Goal: Find specific fact: Find specific fact

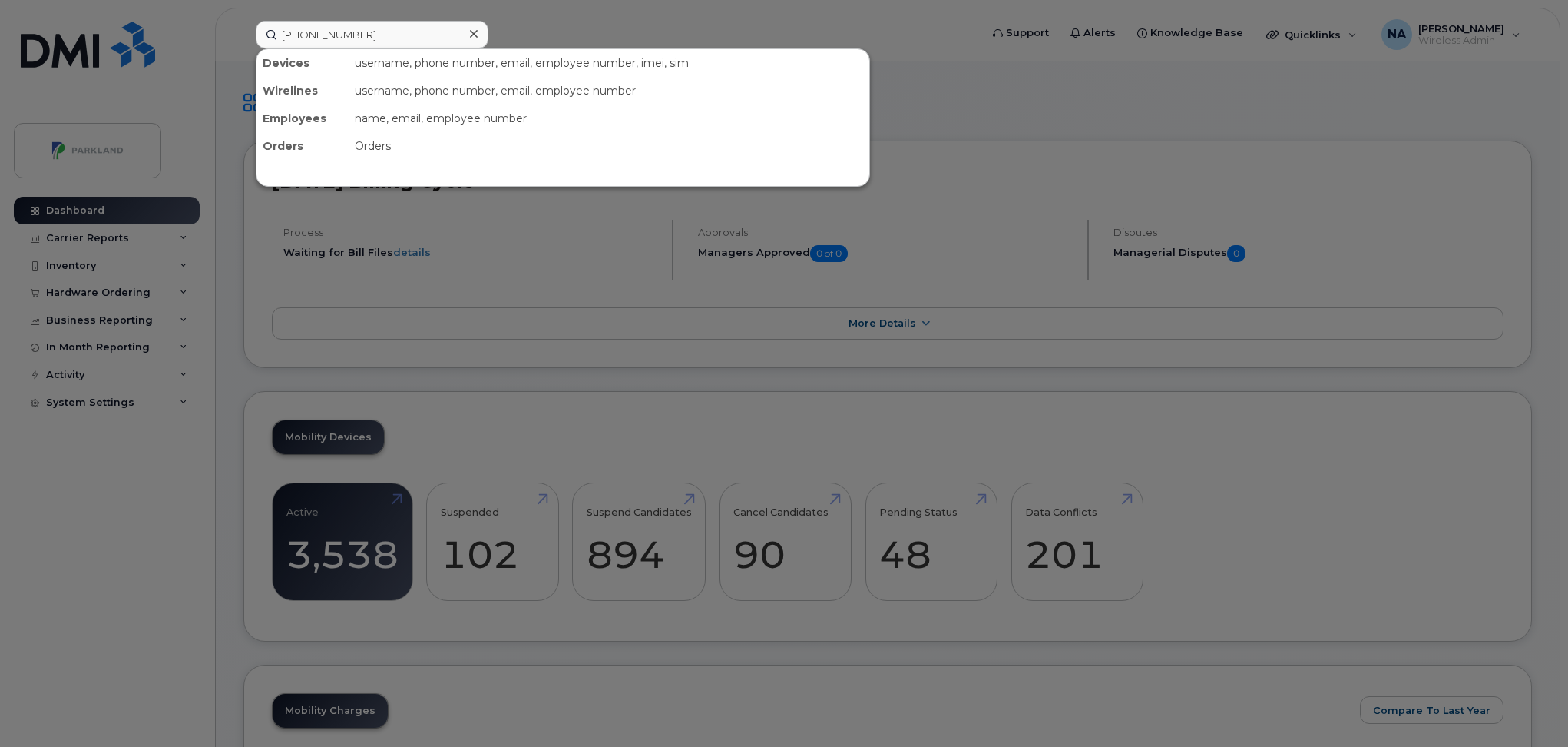
click at [330, 27] on input "[PHONE_NUMBER]" at bounding box center [372, 35] width 233 height 27
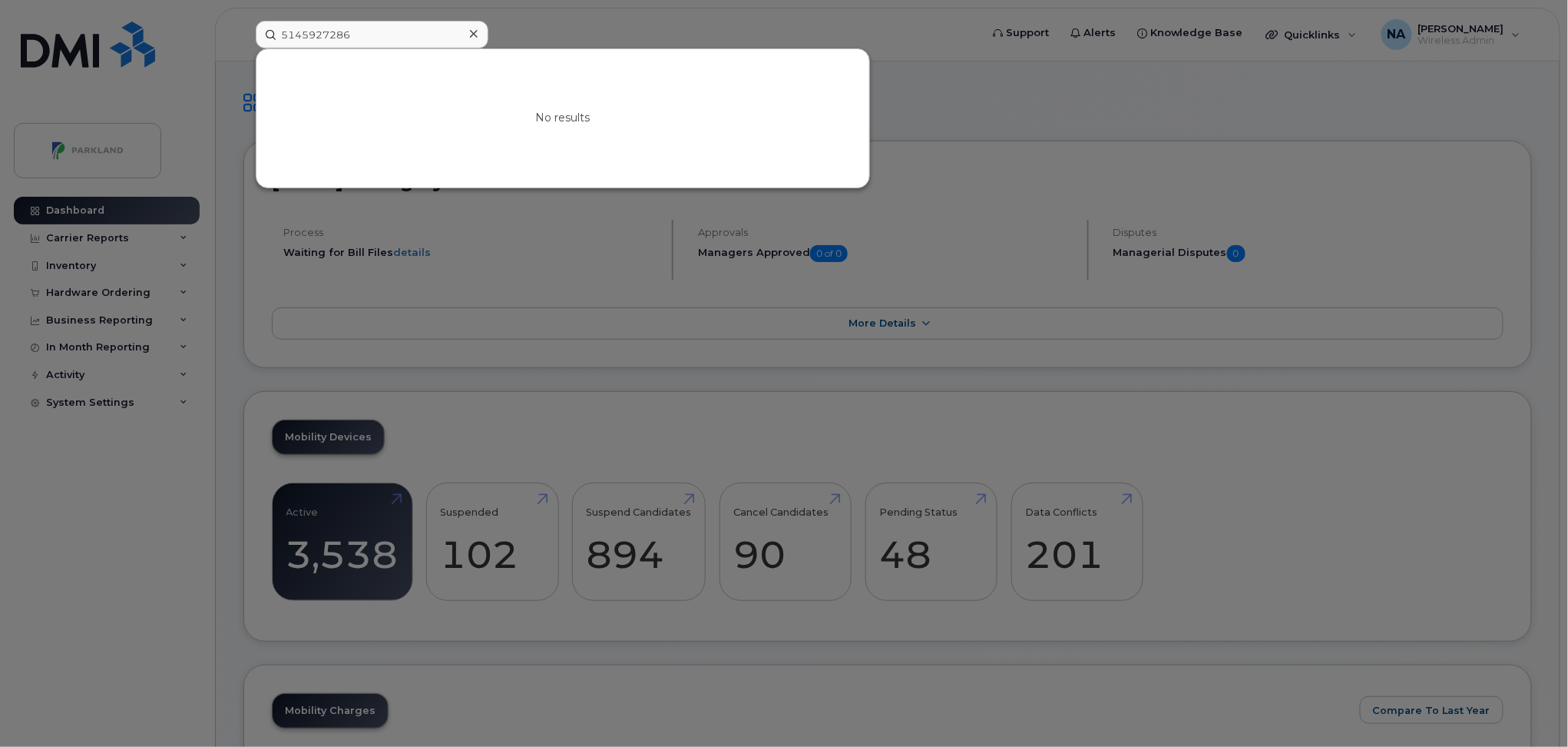
click at [401, 29] on input "5145927286" at bounding box center [372, 35] width 233 height 27
drag, startPoint x: 407, startPoint y: 30, endPoint x: 129, endPoint y: -1, distance: 279.7
click at [244, 21] on div "5145927286 No results" at bounding box center [613, 35] width 739 height 27
type input "5145927286"
